Goal: Entertainment & Leisure: Consume media (video, audio)

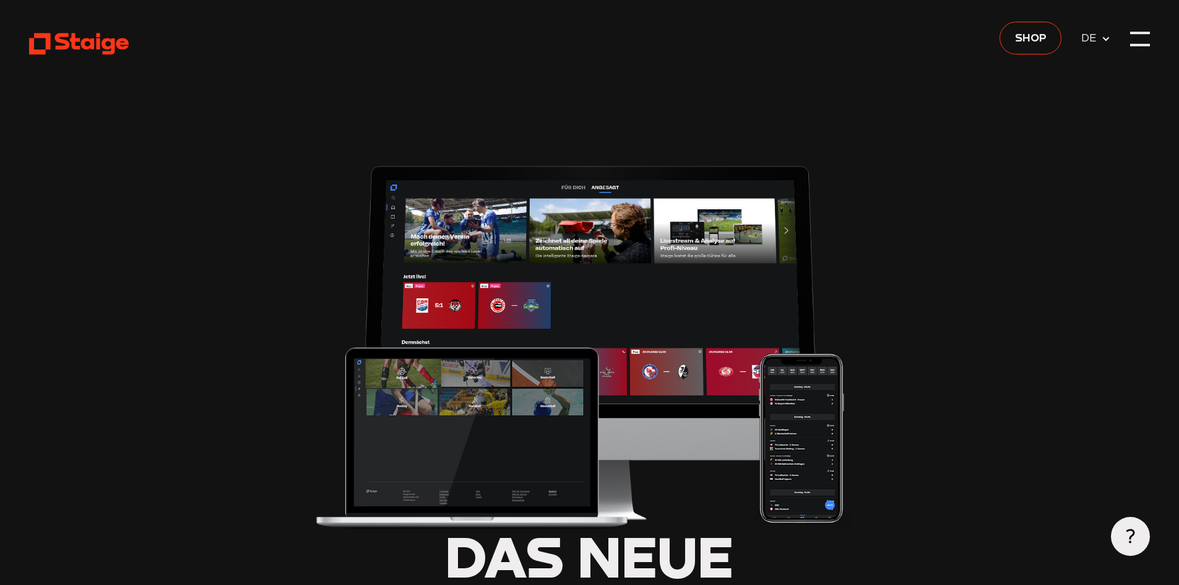
type input "0.8"
click at [1104, 37] on icon at bounding box center [1106, 39] width 10 height 10
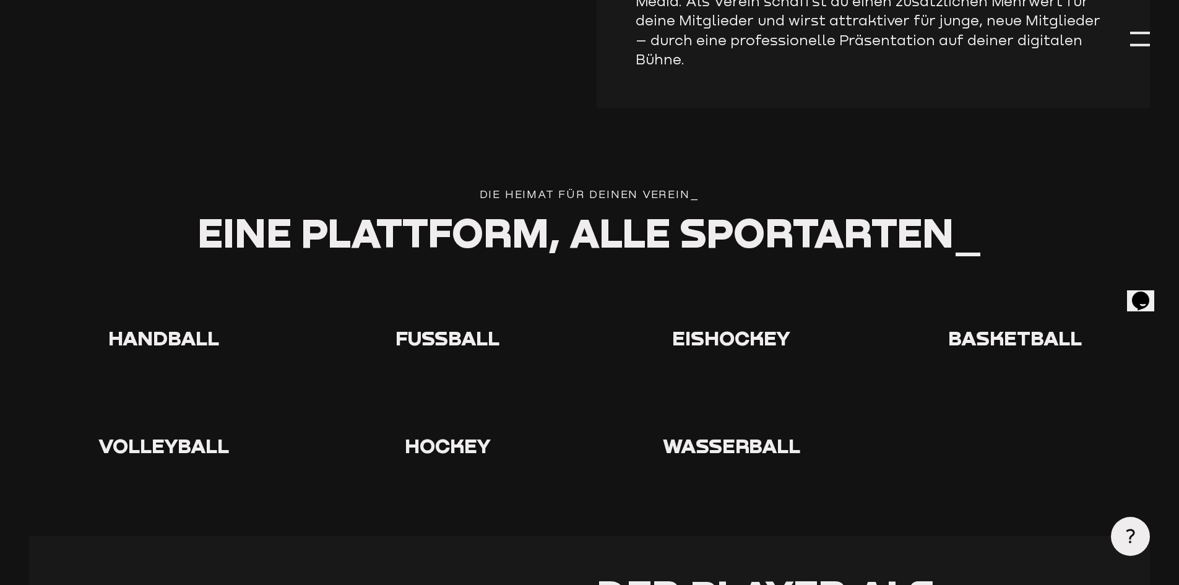
scroll to position [2103, 0]
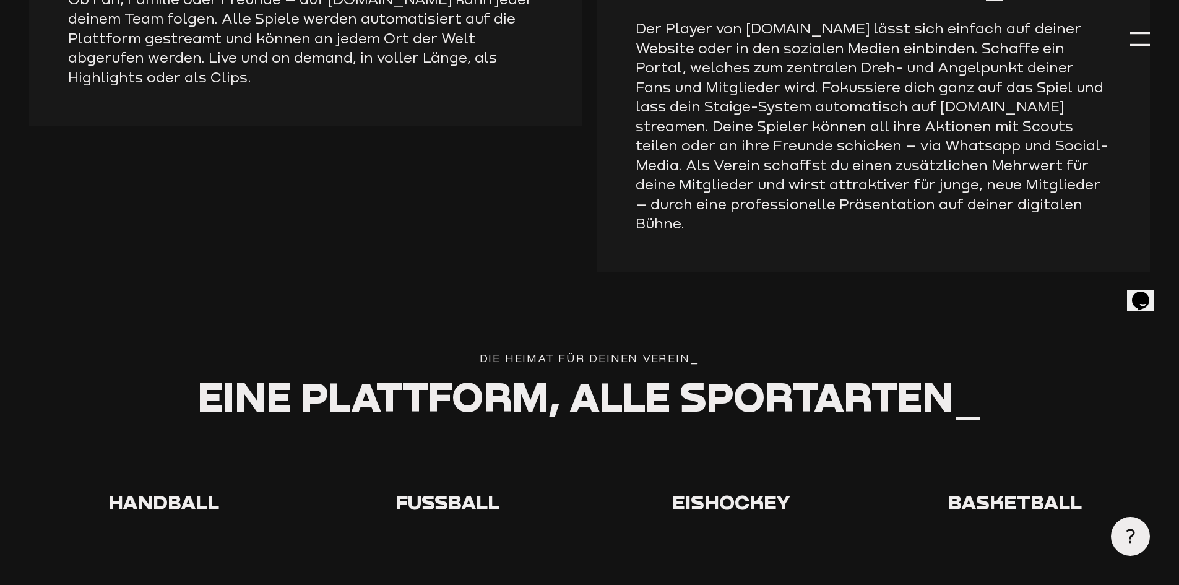
click at [450, 489] on span "Fußball" at bounding box center [447, 501] width 104 height 24
click at [442, 489] on span "Fußball" at bounding box center [447, 501] width 104 height 24
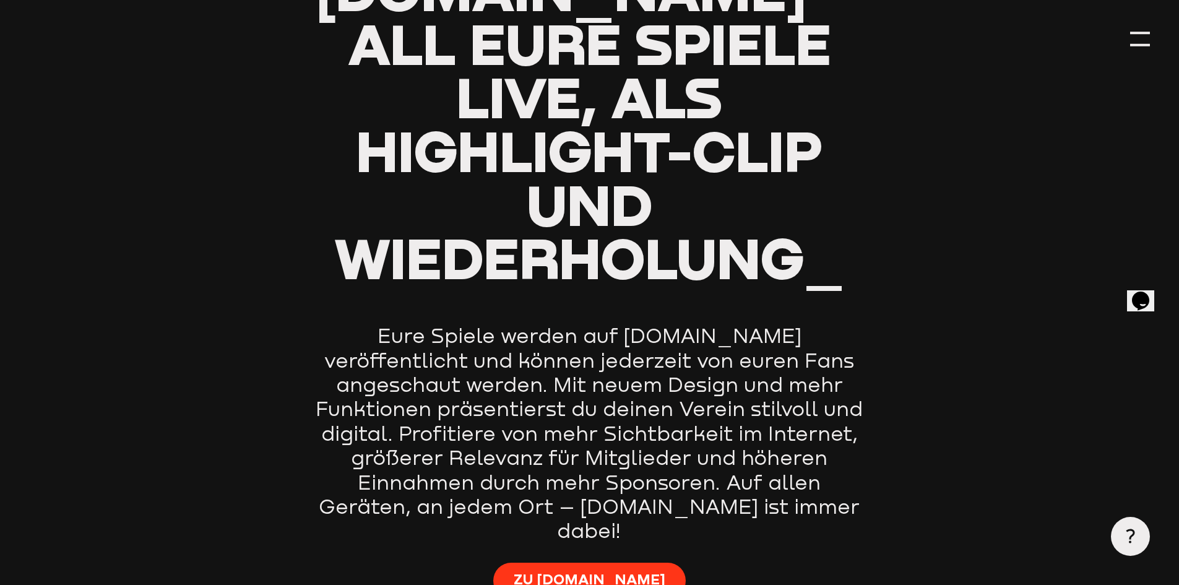
scroll to position [619, 0]
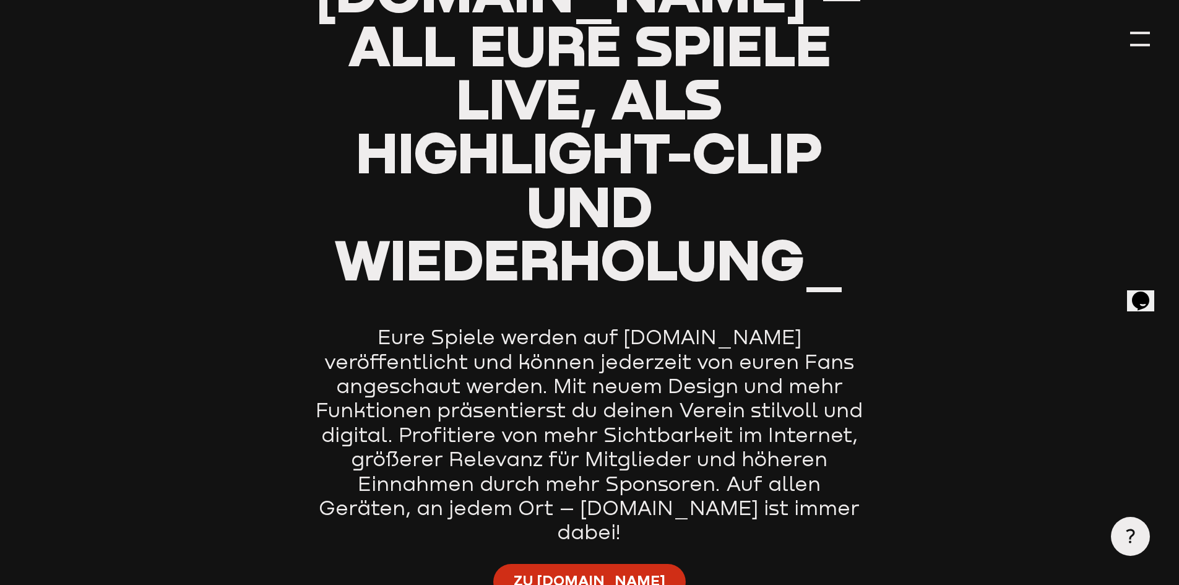
click at [598, 571] on span "Zu [DOMAIN_NAME]" at bounding box center [589, 581] width 152 height 20
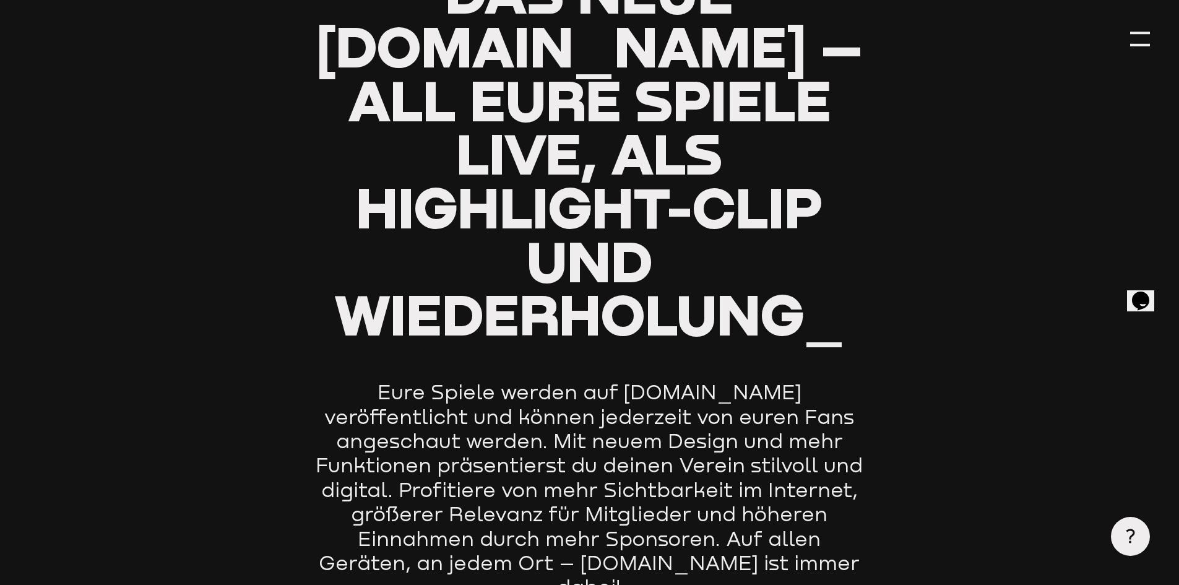
scroll to position [742, 0]
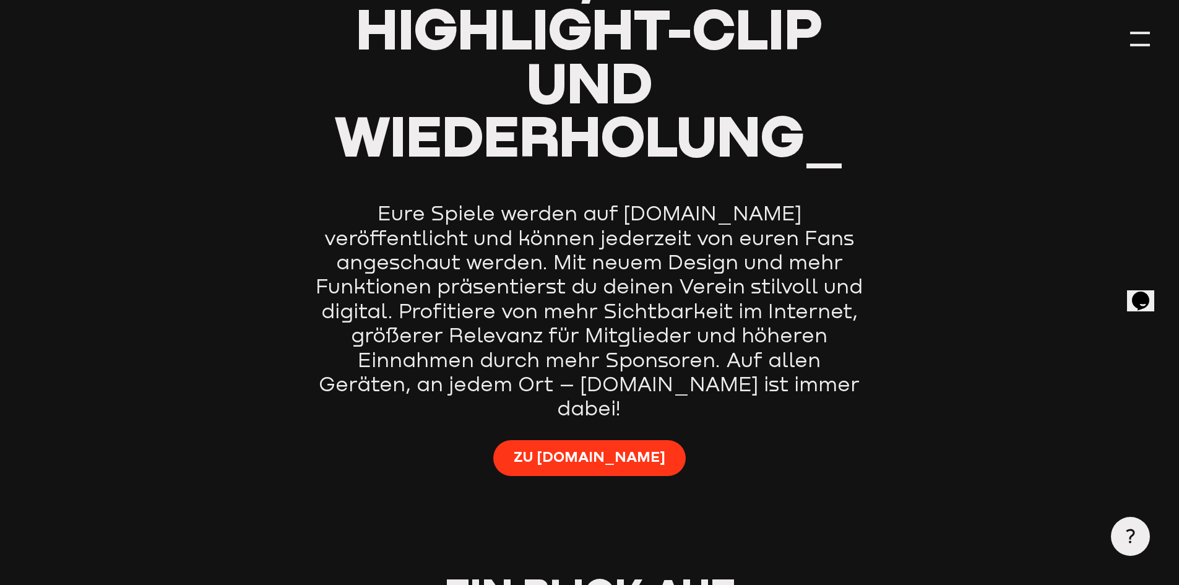
click at [1145, 292] on icon "Chat widget" at bounding box center [1140, 300] width 17 height 19
click at [781, 440] on div "Zu [DOMAIN_NAME]" at bounding box center [589, 467] width 552 height 55
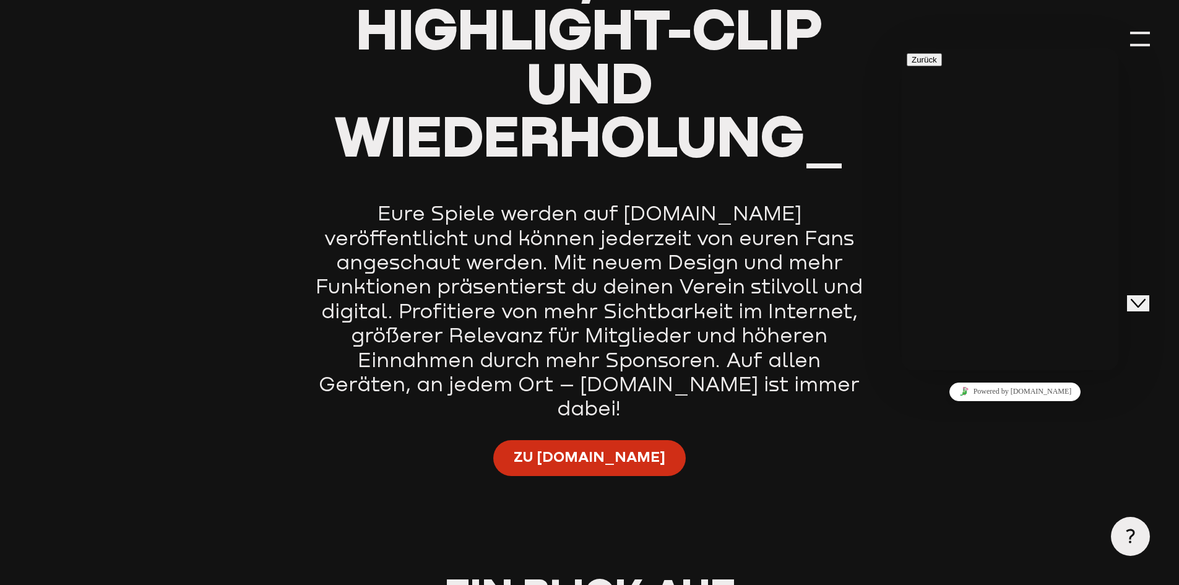
click at [576, 447] on span "Zu [DOMAIN_NAME]" at bounding box center [589, 457] width 152 height 20
